Goal: Find specific page/section: Find specific page/section

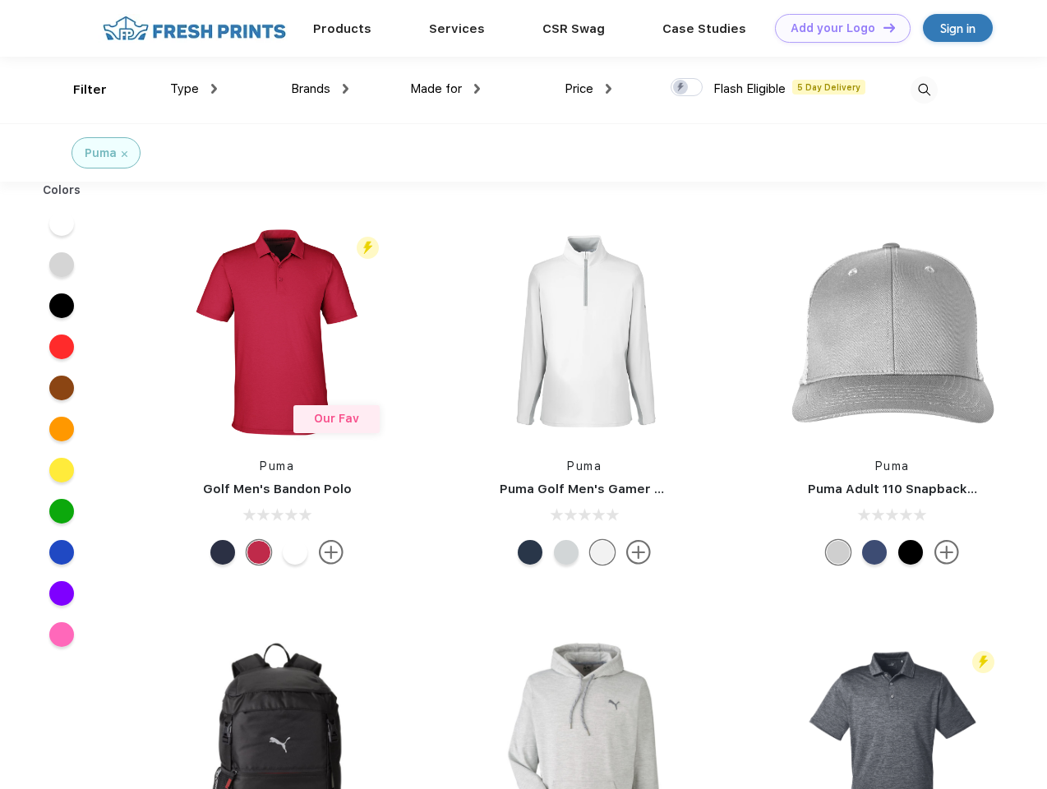
click at [837, 28] on link "Add your Logo Design Tool" at bounding box center [843, 28] width 136 height 29
click at [0, 0] on div "Design Tool" at bounding box center [0, 0] width 0 height 0
click at [882, 27] on link "Add your Logo Design Tool" at bounding box center [843, 28] width 136 height 29
click at [79, 90] on div "Filter" at bounding box center [90, 90] width 34 height 19
click at [194, 89] on span "Type" at bounding box center [184, 88] width 29 height 15
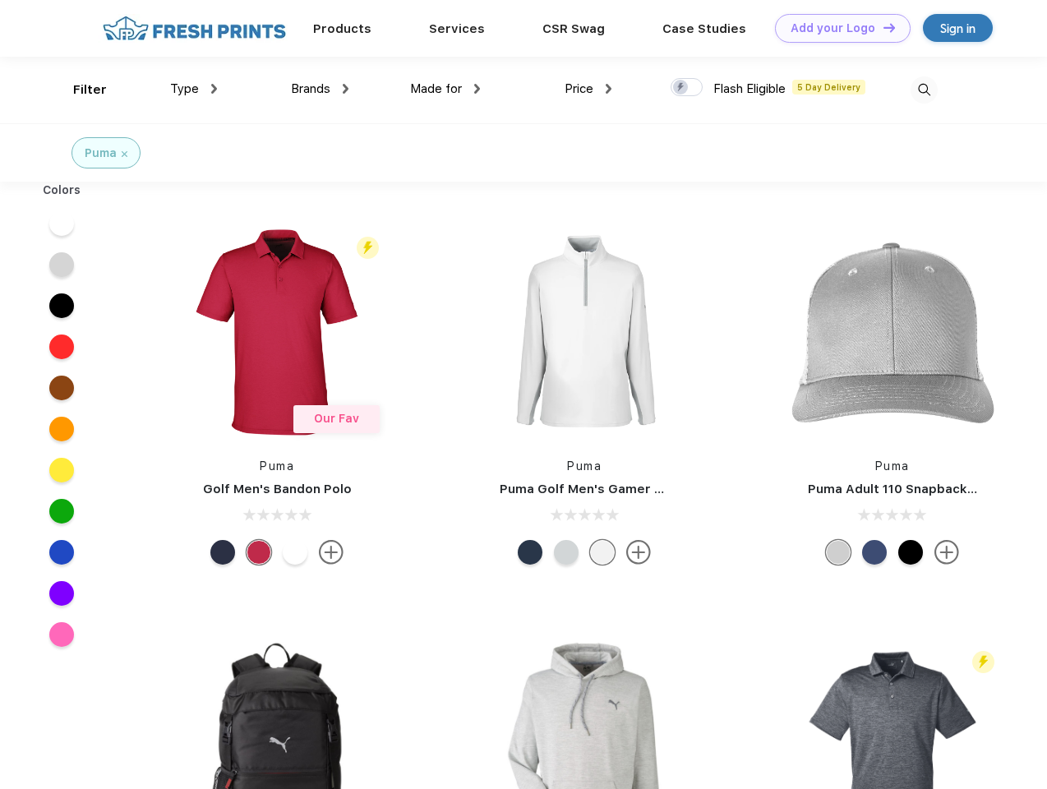
click at [320, 89] on span "Brands" at bounding box center [310, 88] width 39 height 15
click at [445, 89] on span "Made for" at bounding box center [436, 88] width 52 height 15
click at [588, 89] on span "Price" at bounding box center [579, 88] width 29 height 15
click at [687, 88] on div at bounding box center [687, 87] width 32 height 18
click at [681, 88] on input "checkbox" at bounding box center [676, 82] width 11 height 11
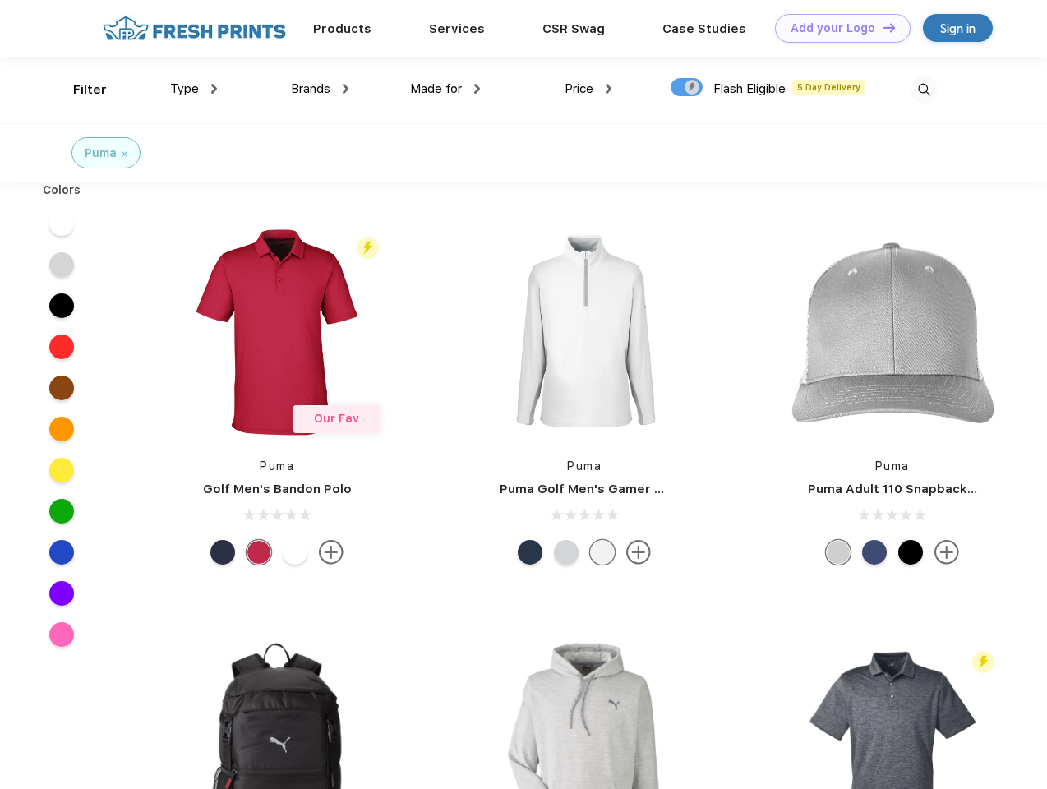
click at [924, 90] on img at bounding box center [924, 89] width 27 height 27
